Goal: Download file/media

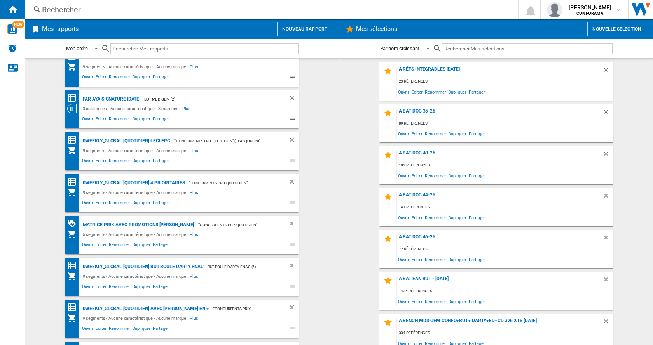
scroll to position [58, 0]
click at [87, 202] on span "Ouvrir" at bounding box center [88, 202] width 14 height 9
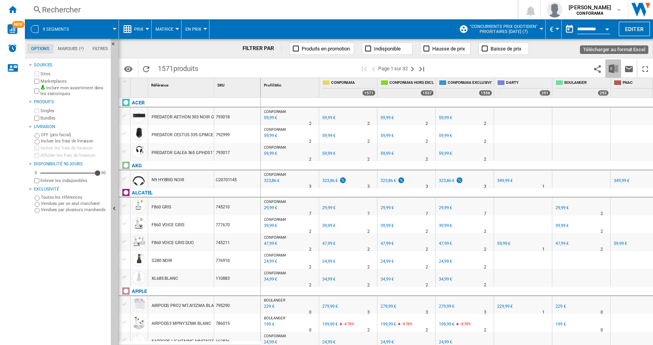
click at [612, 71] on img "Télécharger au format Excel" at bounding box center [613, 68] width 9 height 9
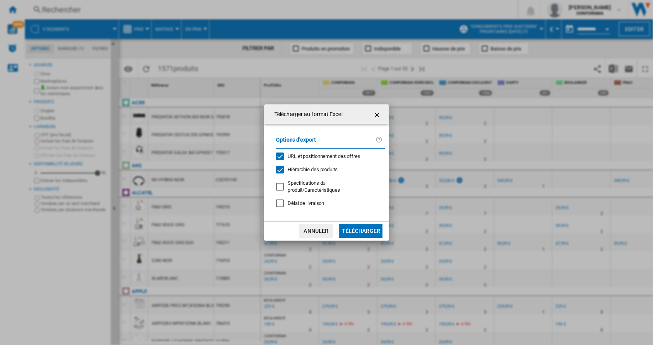
click at [368, 230] on button "Télécharger" at bounding box center [360, 231] width 43 height 14
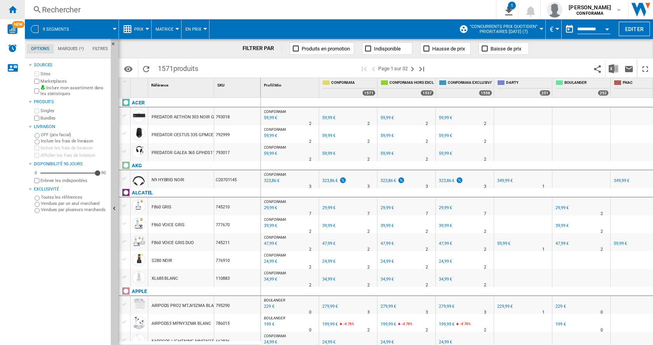
click at [13, 9] on ng-md-icon "Accueil" at bounding box center [12, 9] width 9 height 9
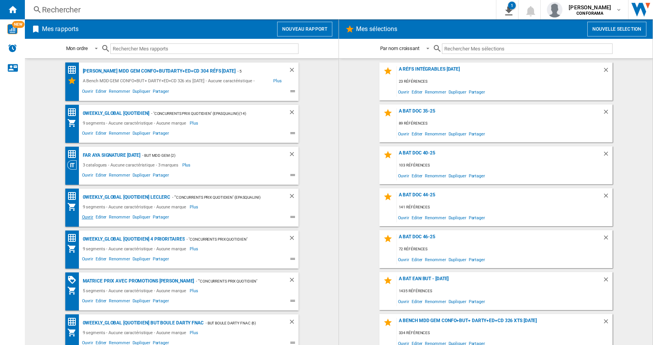
click at [86, 217] on span "Ouvrir" at bounding box center [88, 218] width 14 height 9
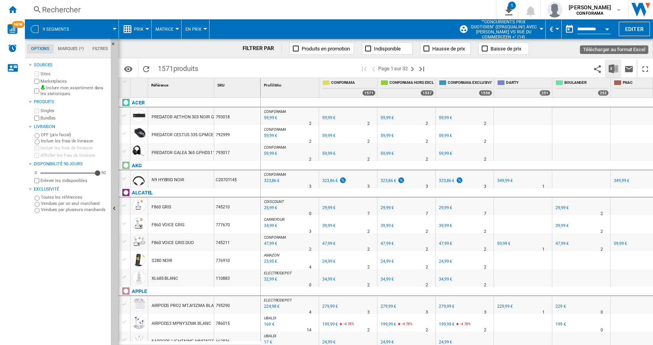
click at [615, 70] on img "Télécharger au format Excel" at bounding box center [613, 68] width 9 height 9
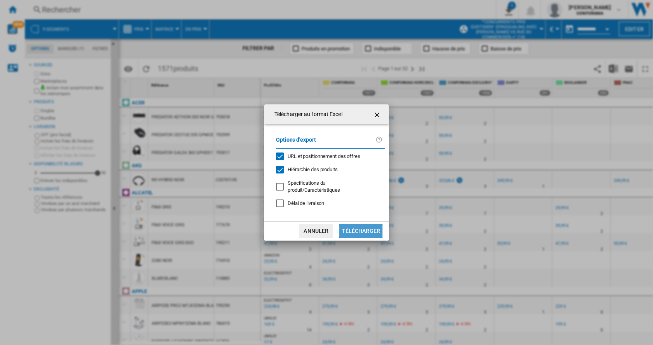
click at [361, 231] on button "Télécharger" at bounding box center [360, 231] width 43 height 14
